Goal: Check status: Check status

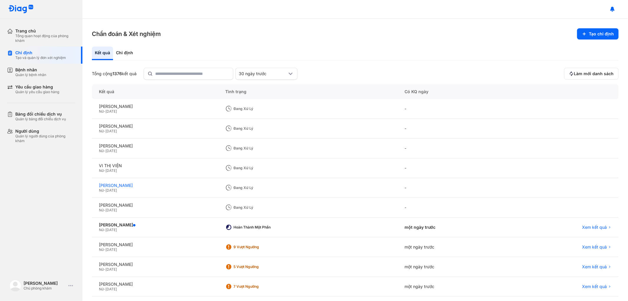
scroll to position [26, 0]
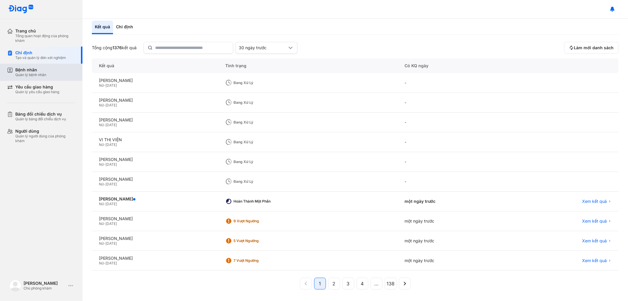
click at [45, 67] on div "Bệnh nhân Quản lý bệnh nhân" at bounding box center [44, 72] width 75 height 17
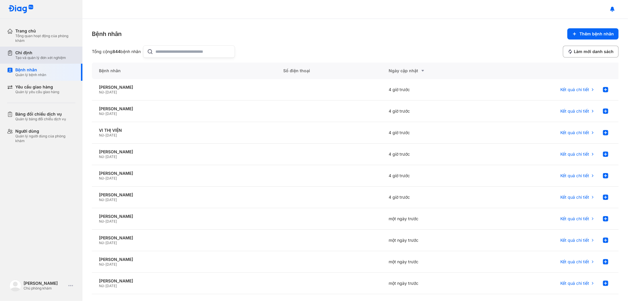
click at [47, 57] on div "Tạo và quản lý đơn xét nghiệm" at bounding box center [40, 57] width 51 height 5
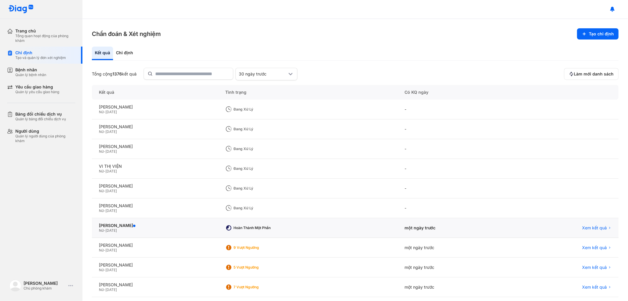
scroll to position [26, 0]
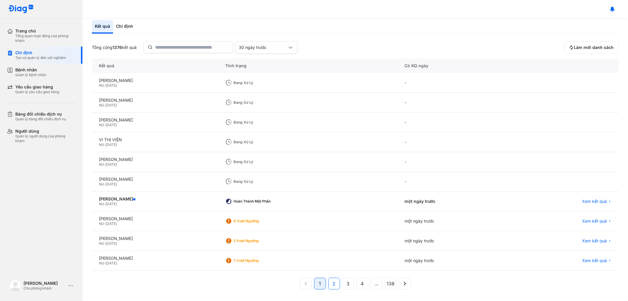
click at [333, 282] on span "2" at bounding box center [334, 283] width 3 height 7
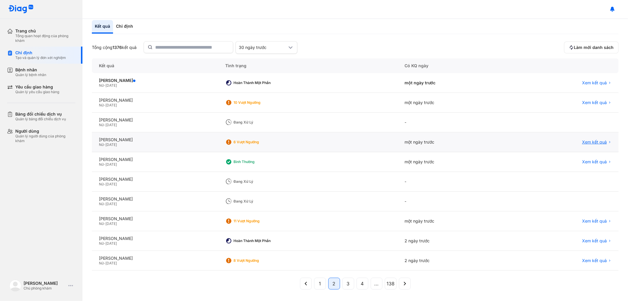
click at [597, 141] on span "Xem kết quả" at bounding box center [594, 141] width 25 height 5
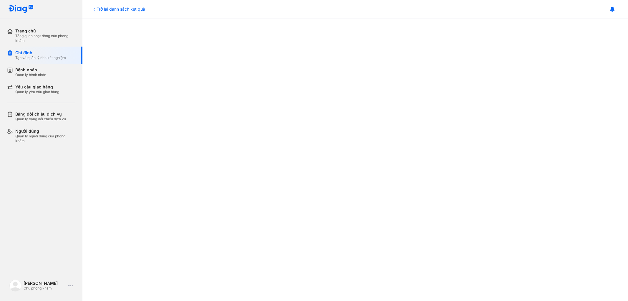
scroll to position [294, 0]
